Goal: Task Accomplishment & Management: Use online tool/utility

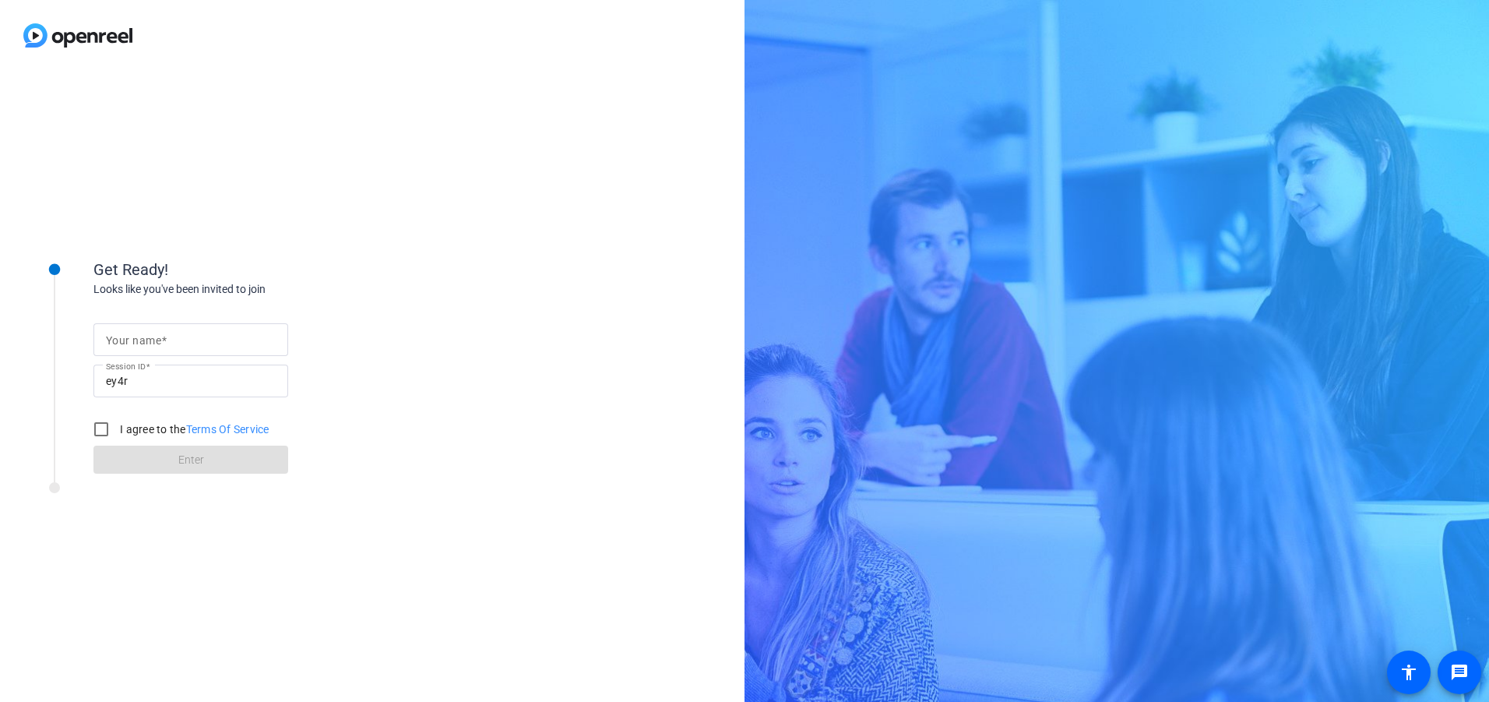
click at [191, 350] on div at bounding box center [191, 339] width 170 height 33
click at [176, 344] on input "Your name" at bounding box center [191, 339] width 170 height 19
type input "[PERSON_NAME]"
drag, startPoint x: 96, startPoint y: 424, endPoint x: 114, endPoint y: 437, distance: 22.5
click at [99, 427] on input "I agree to the Terms Of Service" at bounding box center [101, 428] width 31 height 31
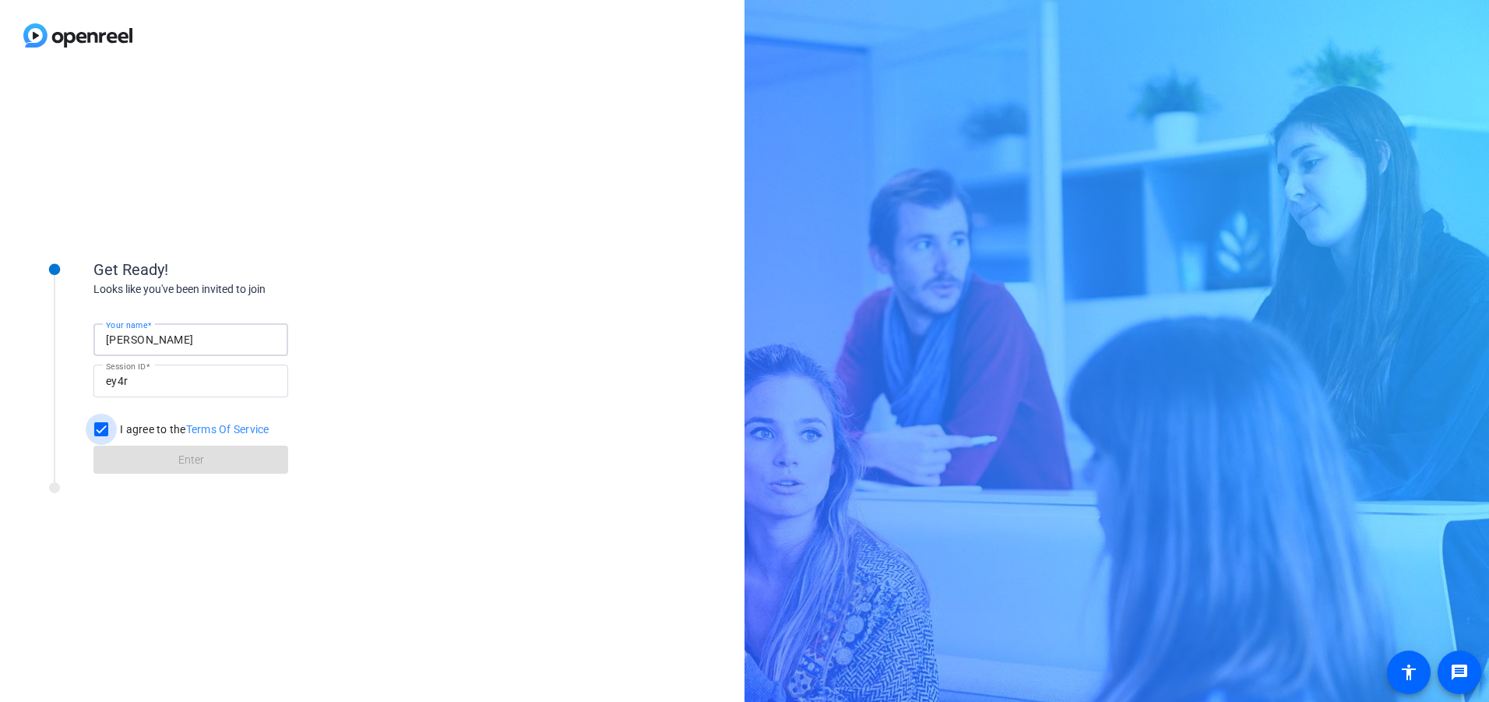
checkbox input "true"
click at [133, 455] on span at bounding box center [190, 459] width 195 height 37
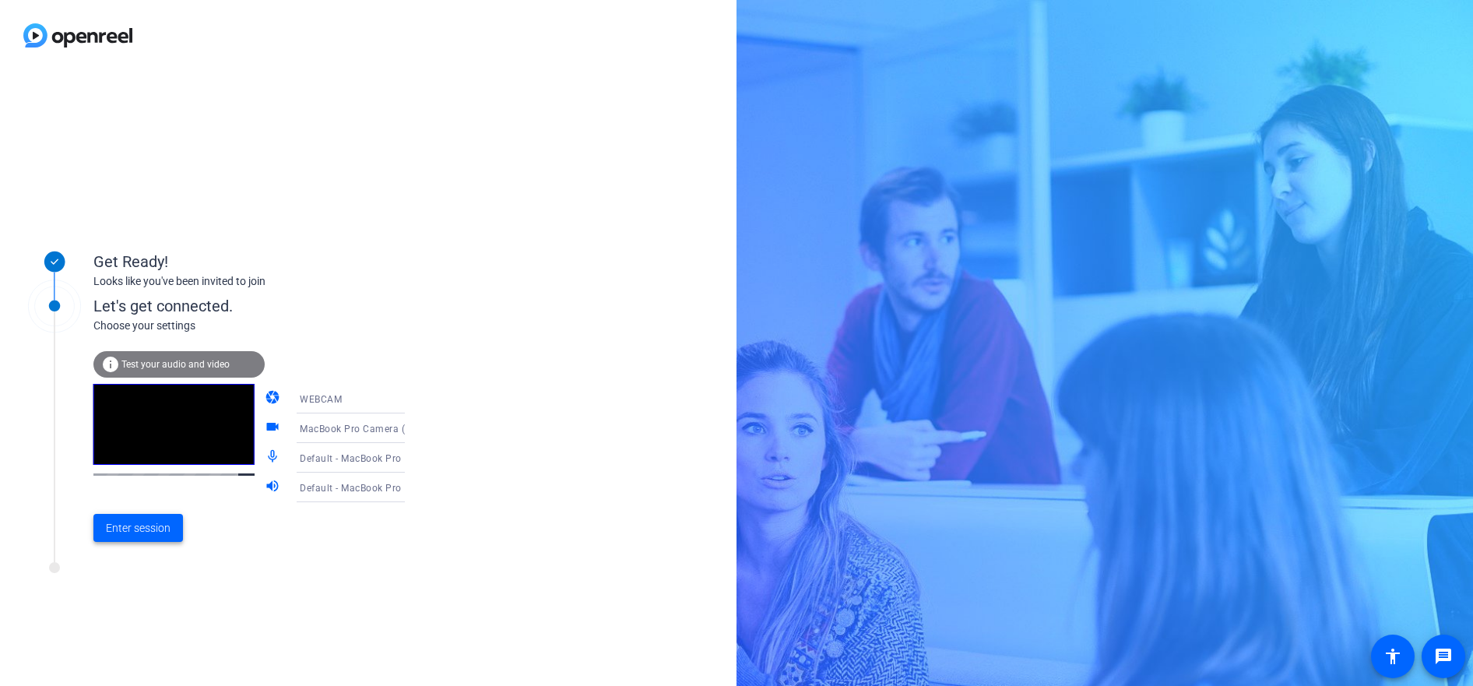
click at [169, 521] on span "Enter session" at bounding box center [138, 528] width 65 height 16
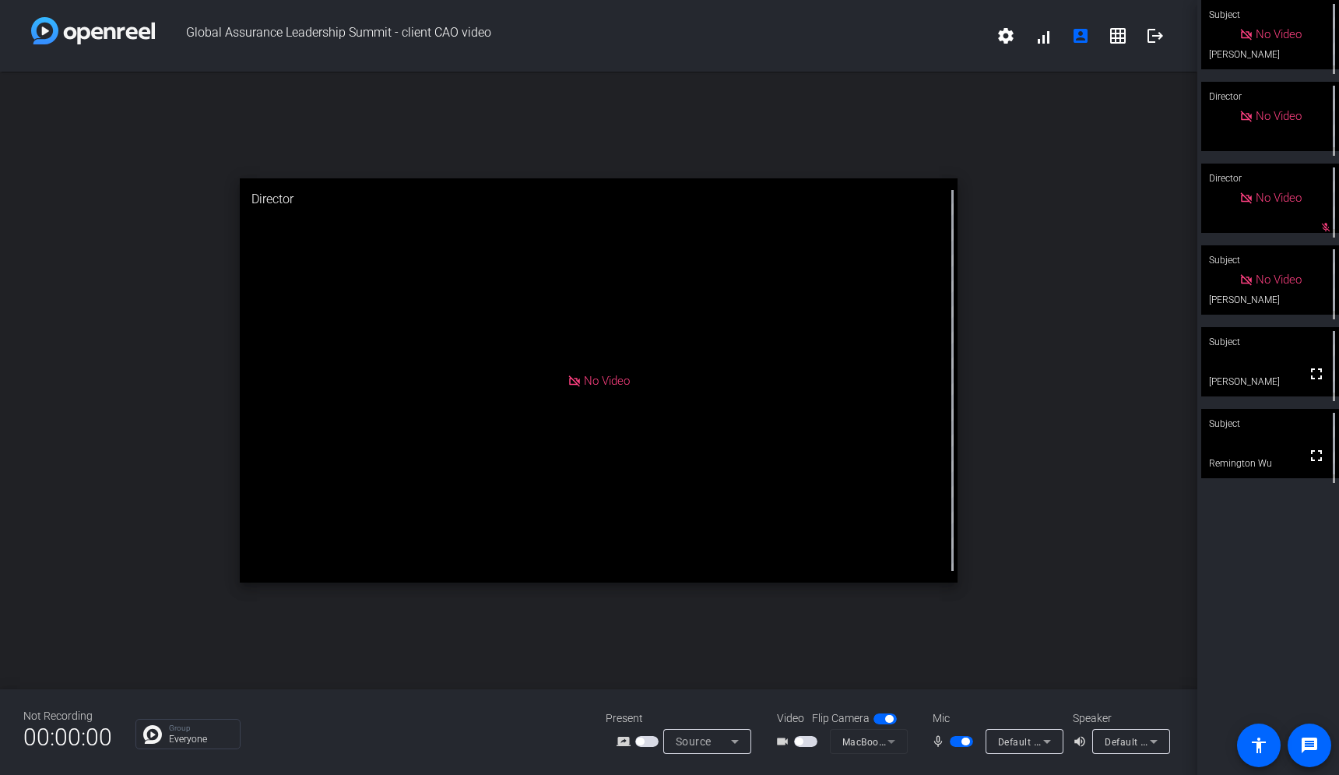
click at [962, 701] on span "button" at bounding box center [966, 741] width 8 height 8
click at [1265, 446] on video at bounding box center [1270, 443] width 138 height 69
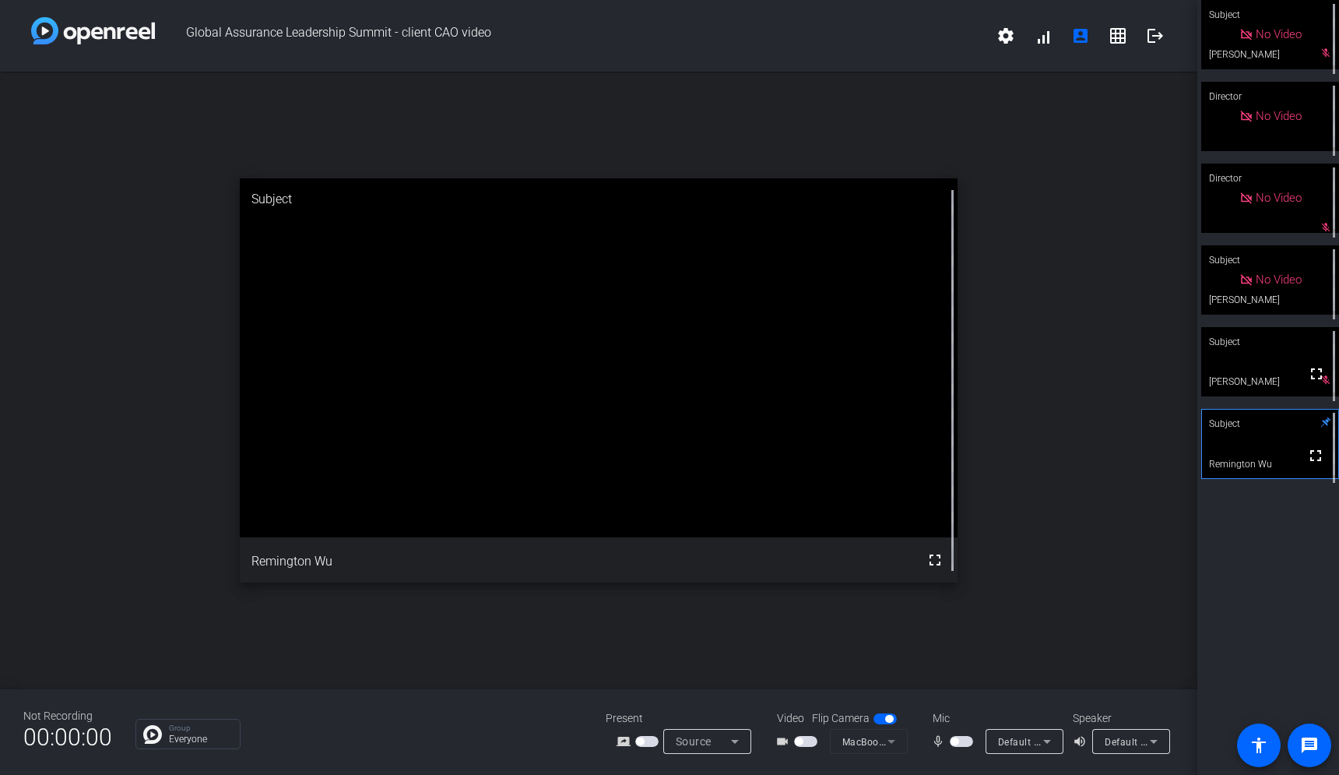
click at [959, 701] on span "button" at bounding box center [961, 741] width 23 height 11
click at [968, 701] on span "button" at bounding box center [966, 741] width 8 height 8
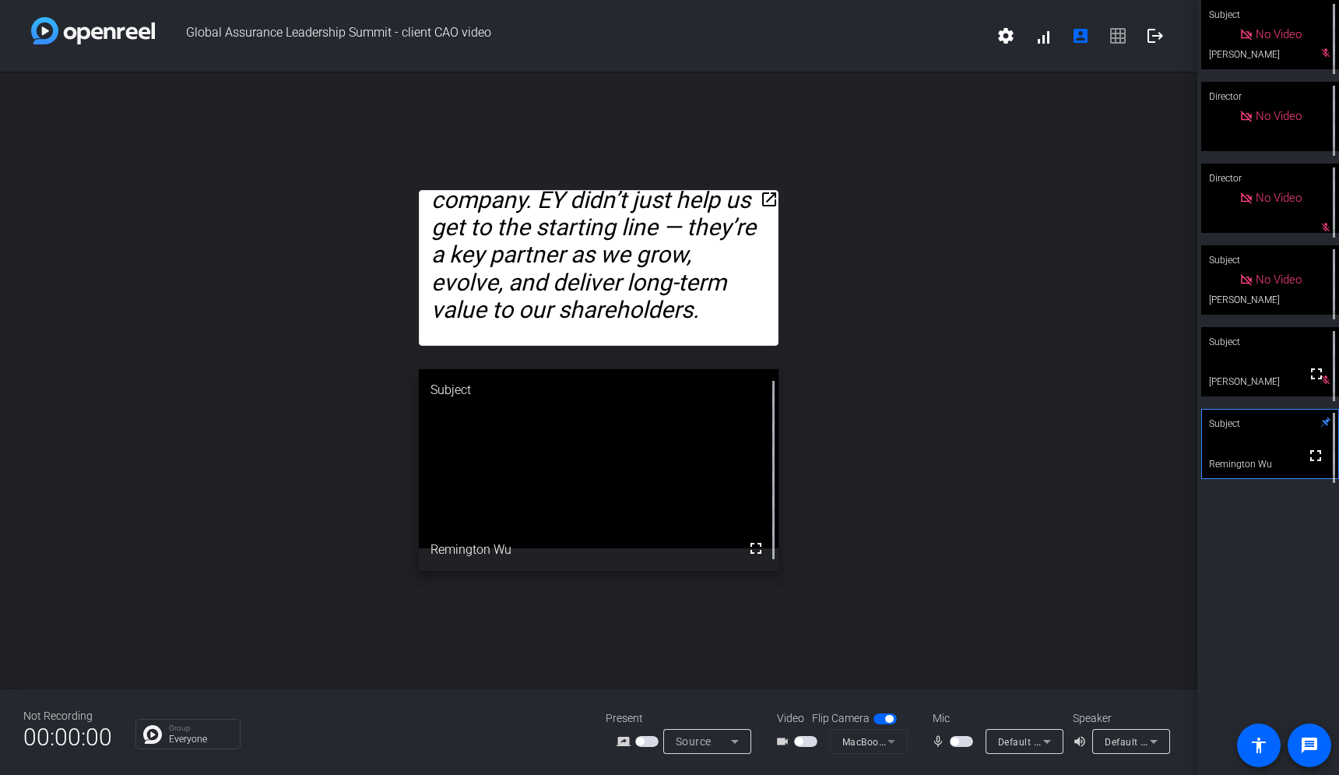
drag, startPoint x: 770, startPoint y: 199, endPoint x: 793, endPoint y: 192, distance: 24.2
click at [793, 192] on div "open_in_new Thanks [PERSON_NAME], taking a company public is a complex, high-st…" at bounding box center [599, 380] width 1198 height 617
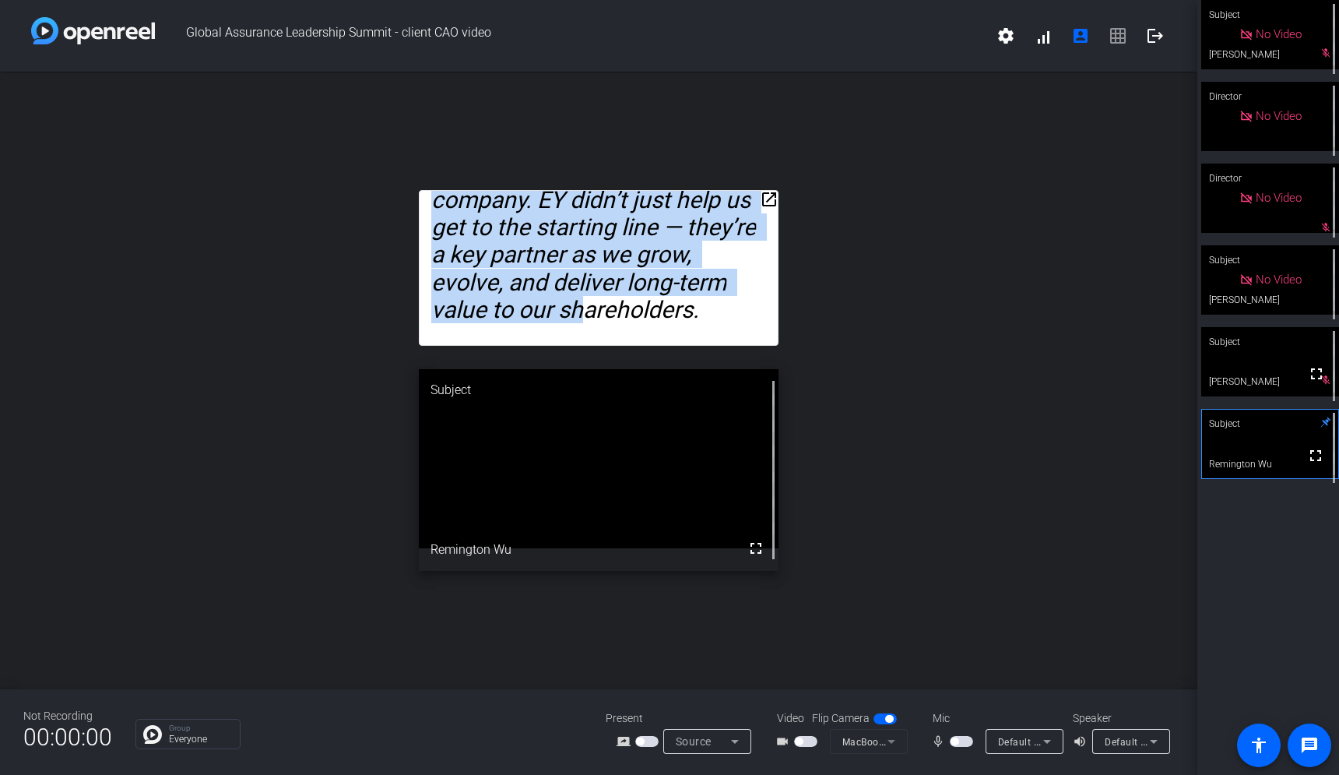
drag, startPoint x: 775, startPoint y: 343, endPoint x: 806, endPoint y: 353, distance: 32.8
click at [806, 353] on div "open_in_new Thanks [PERSON_NAME], taking a company public is a complex, high-st…" at bounding box center [599, 380] width 1198 height 617
click at [770, 196] on mat-icon "open_in_new" at bounding box center [769, 199] width 19 height 19
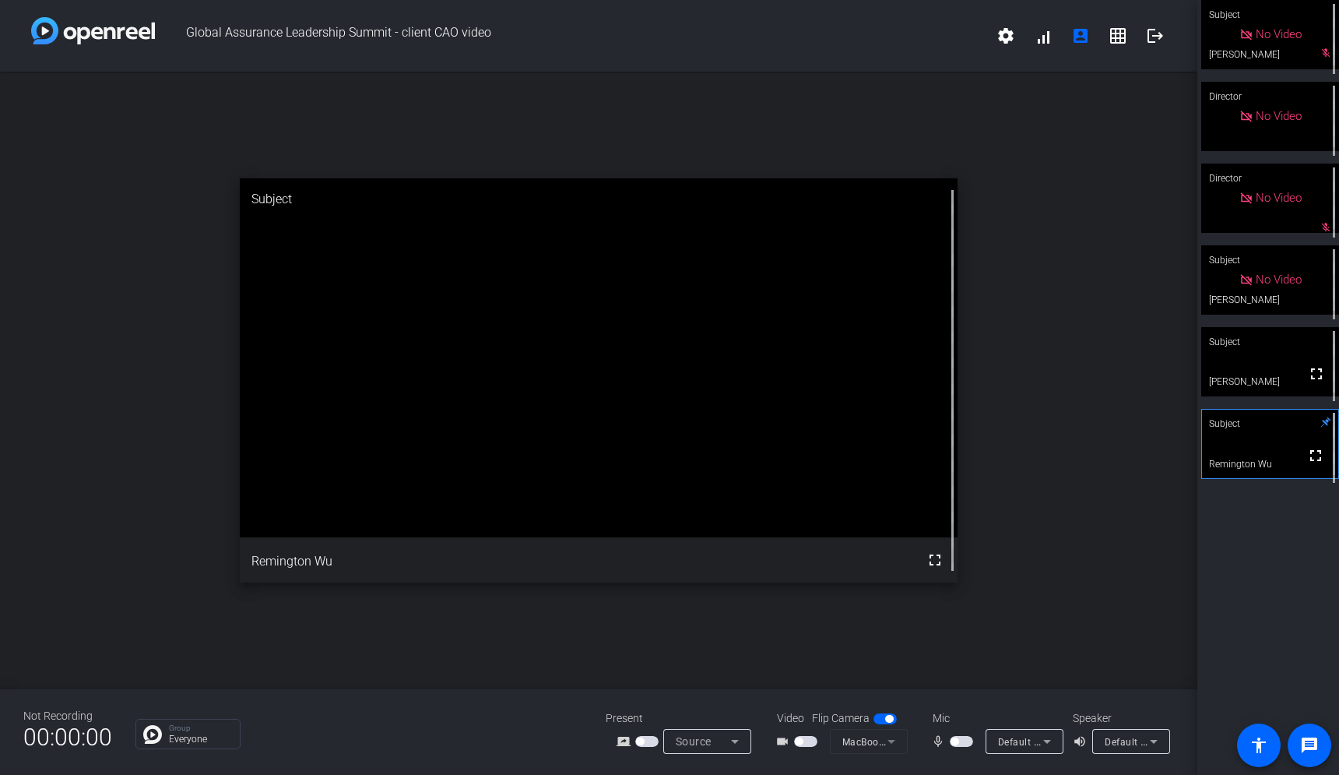
click at [955, 701] on span "button" at bounding box center [955, 741] width 8 height 8
